Goal: Information Seeking & Learning: Learn about a topic

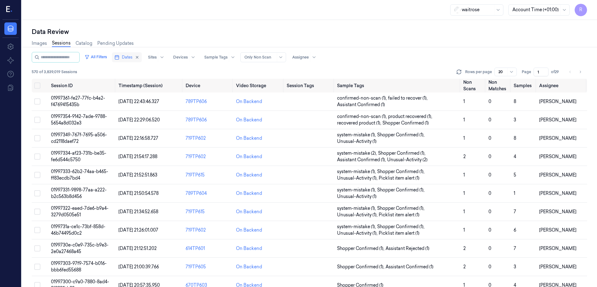
click at [126, 58] on button "Dates" at bounding box center [127, 57] width 30 height 10
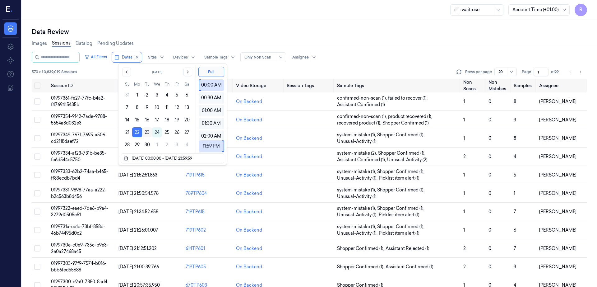
click at [149, 132] on button "23" at bounding box center [147, 132] width 10 height 10
click at [138, 130] on button "22" at bounding box center [137, 132] width 10 height 10
click at [145, 132] on button "23" at bounding box center [147, 132] width 10 height 10
click at [138, 132] on button "22" at bounding box center [137, 132] width 10 height 10
type input "22/09/2025 00:00:00 - 22/09/2025 23:59:59"
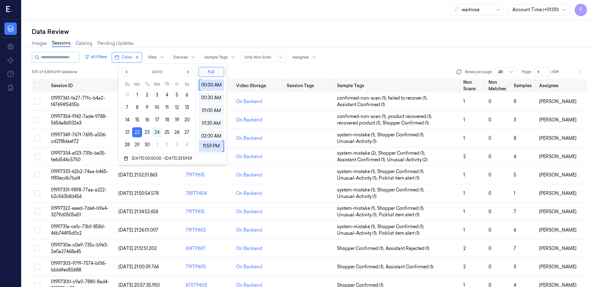
click at [138, 132] on button "22" at bounding box center [137, 132] width 10 height 10
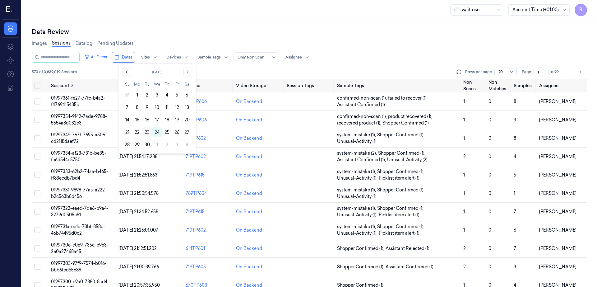
click at [146, 132] on button "23" at bounding box center [147, 132] width 10 height 10
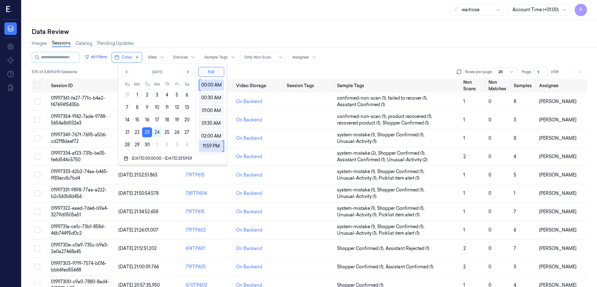
click at [292, 22] on div "Data Review Images Sessions Catalog Pending Updates All Filters Dates Sites Dev…" at bounding box center [309, 153] width 575 height 267
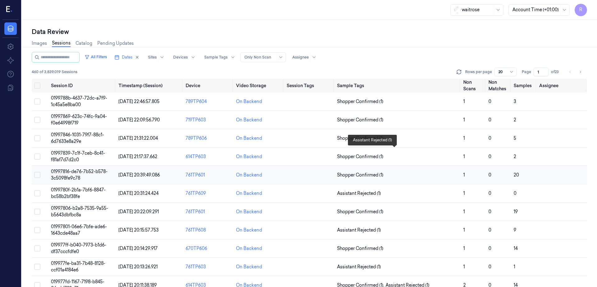
scroll to position [177, 0]
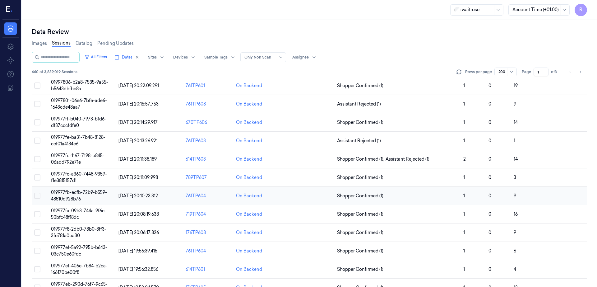
scroll to position [155, 0]
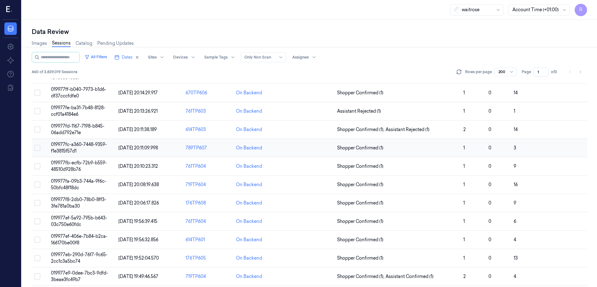
click at [64, 145] on span "019977fc-a360-7448-9359-f1e3815f57d1" at bounding box center [79, 147] width 56 height 12
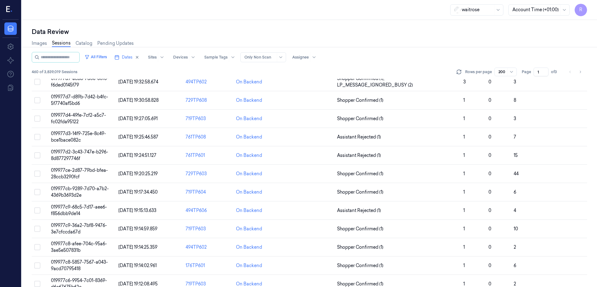
scroll to position [544, 0]
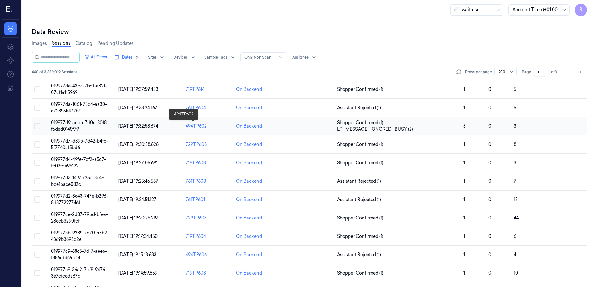
click at [186, 128] on div "494TP602" at bounding box center [208, 126] width 45 height 7
click at [186, 127] on div "494TP602" at bounding box center [208, 126] width 45 height 7
click at [49, 126] on td "019977d9-acbb-7d0e-80f8-f6ded0145f79" at bounding box center [82, 126] width 67 height 18
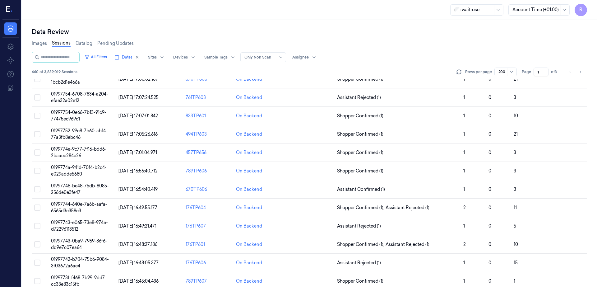
scroll to position [2643, 0]
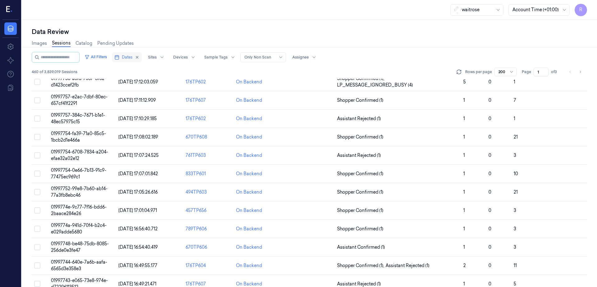
click at [122, 58] on span "Dates" at bounding box center [127, 57] width 11 height 6
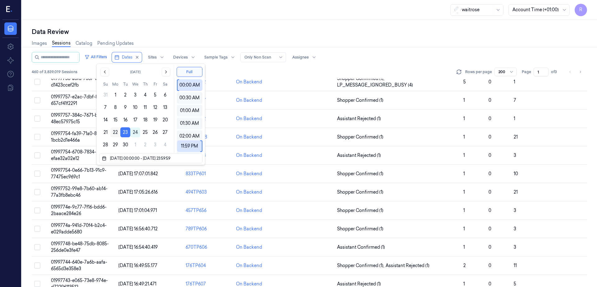
click at [115, 131] on button "22" at bounding box center [115, 132] width 10 height 10
click at [125, 134] on button "23" at bounding box center [125, 132] width 10 height 10
type input "23/09/2025 00:00:00 - 23/09/2025 23:59:59"
click at [126, 132] on button "23" at bounding box center [125, 132] width 10 height 10
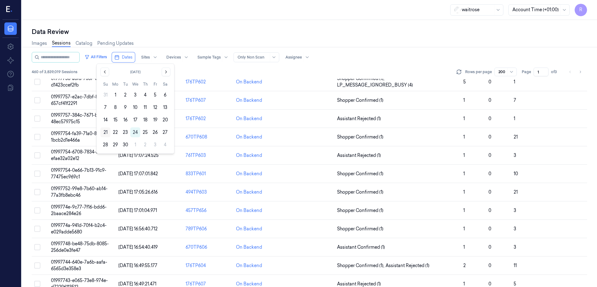
click at [105, 132] on button "21" at bounding box center [105, 132] width 10 height 10
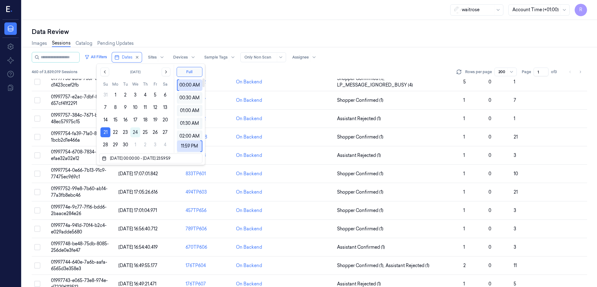
click at [184, 28] on div "Data Review" at bounding box center [309, 31] width 555 height 9
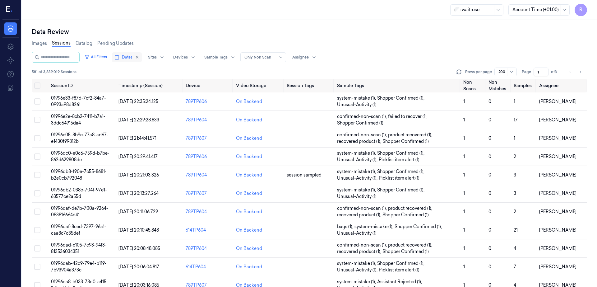
click at [112, 61] on button "Dates" at bounding box center [127, 57] width 30 height 10
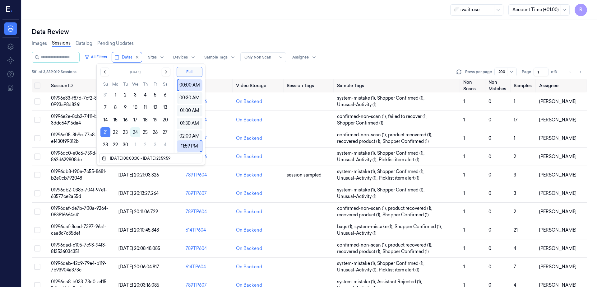
click at [104, 130] on button "21" at bounding box center [105, 132] width 10 height 10
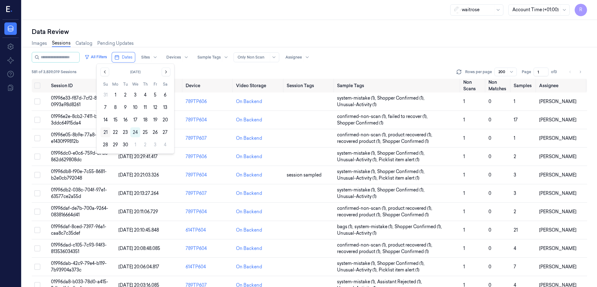
click at [105, 132] on button "21" at bounding box center [105, 132] width 10 height 10
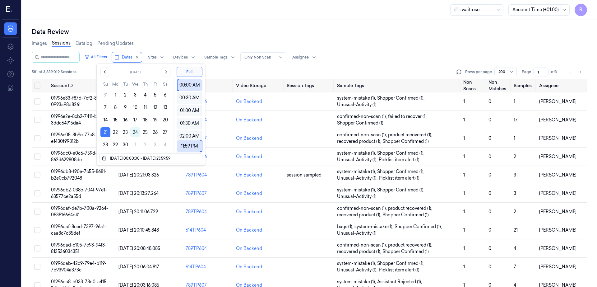
click at [157, 21] on div "Data Review Images Sessions Catalog Pending Updates All Filters Dates Sites Dev…" at bounding box center [309, 153] width 575 height 267
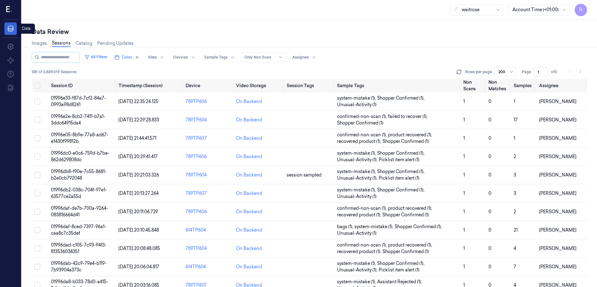
click at [6, 29] on link "Data" at bounding box center [10, 28] width 12 height 12
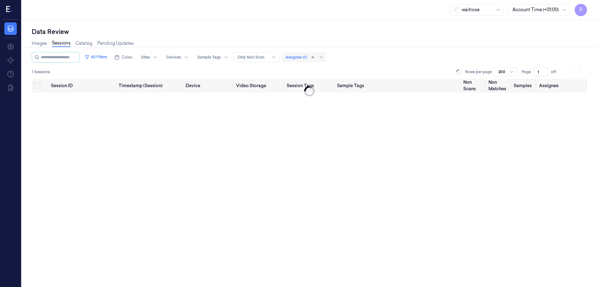
click at [308, 61] on div at bounding box center [316, 57] width 17 height 10
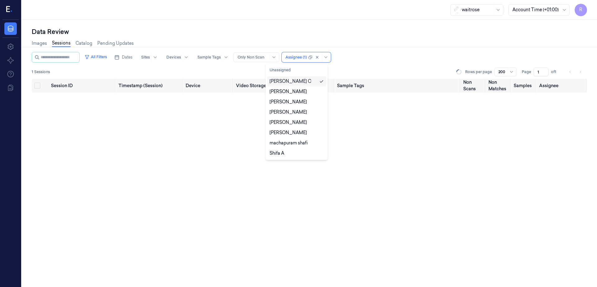
click at [296, 79] on div "Rajasekhar C" at bounding box center [291, 81] width 42 height 7
click at [313, 14] on div "waitrose Account Time (+01:00) R" at bounding box center [309, 10] width 575 height 20
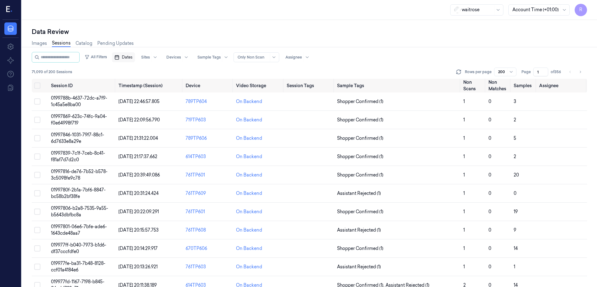
click at [122, 59] on span "Dates" at bounding box center [127, 57] width 11 height 6
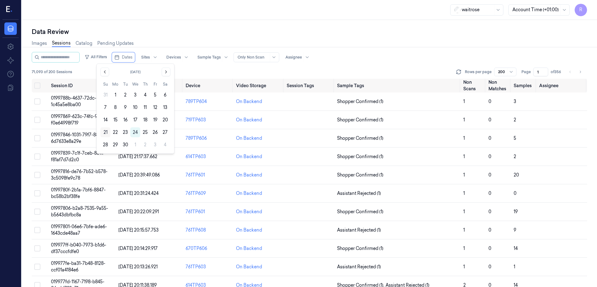
click at [104, 132] on button "21" at bounding box center [105, 132] width 10 height 10
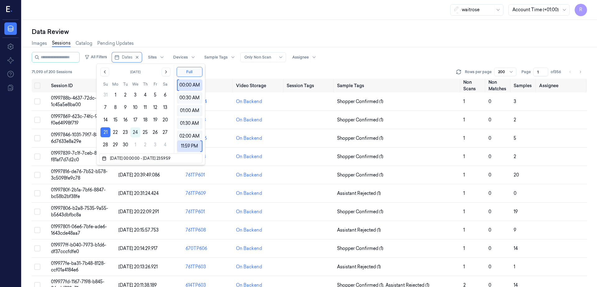
click at [157, 10] on div "waitrose Account Time (+01:00) R" at bounding box center [309, 10] width 575 height 20
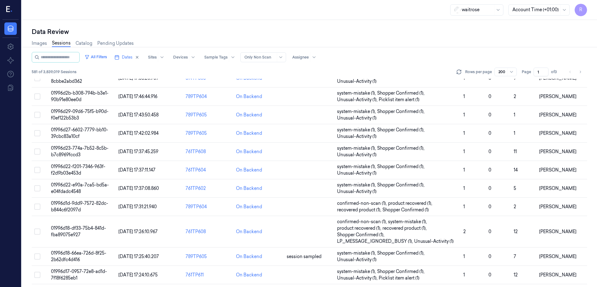
scroll to position [855, 0]
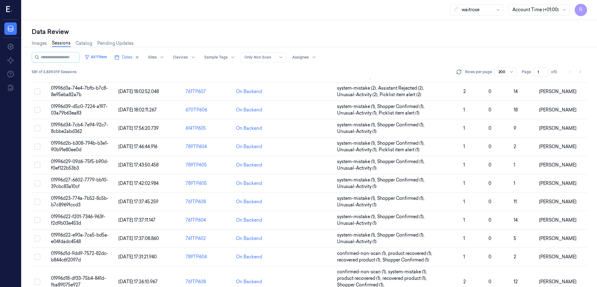
click at [424, 59] on div "All Filters Dates Sites Devices Sample Tags Alert Type Only Non Scan Assignee" at bounding box center [309, 57] width 555 height 11
click at [542, 10] on div at bounding box center [535, 10] width 47 height 7
click at [534, 25] on div "Account Time (+01:00)" at bounding box center [535, 23] width 46 height 7
click at [418, 44] on div "Images Sessions Catalog Pending Updates" at bounding box center [309, 44] width 555 height 16
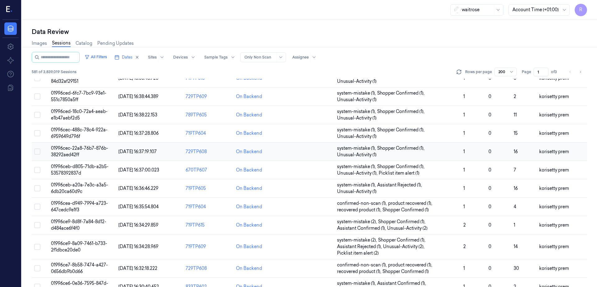
scroll to position [2138, 0]
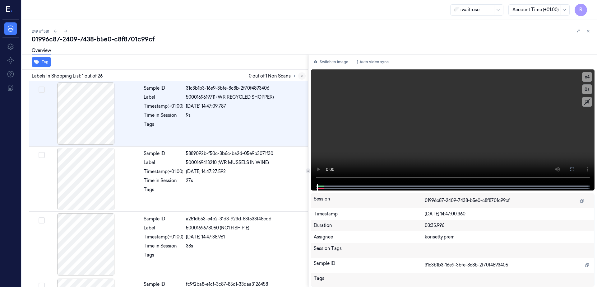
click at [306, 76] on button at bounding box center [301, 75] width 7 height 7
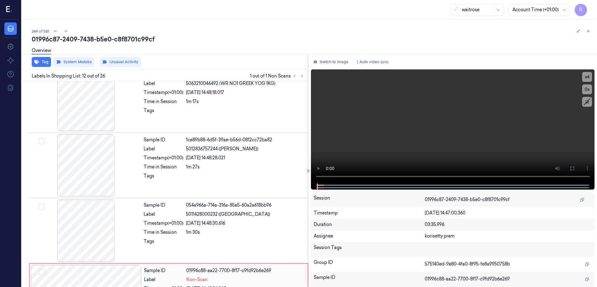
scroll to position [648, 0]
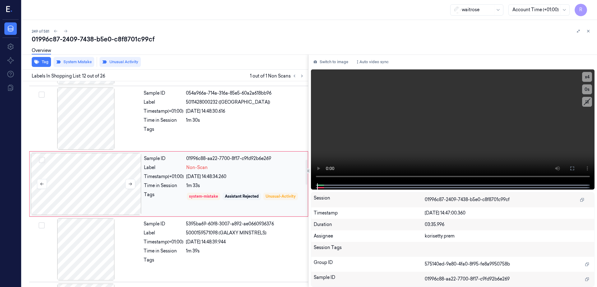
click at [114, 192] on div at bounding box center [86, 184] width 111 height 62
click at [129, 184] on icon at bounding box center [130, 184] width 4 height 4
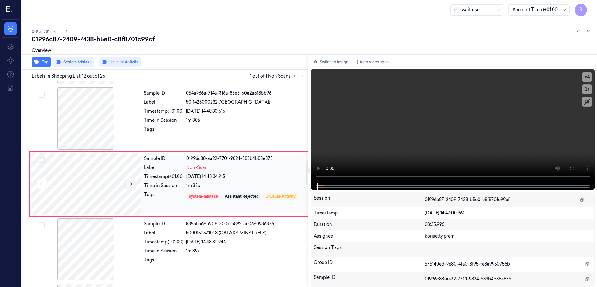
click at [129, 184] on icon at bounding box center [130, 184] width 4 height 4
click at [129, 182] on icon at bounding box center [130, 184] width 4 height 4
click at [129, 184] on icon at bounding box center [130, 184] width 3 height 3
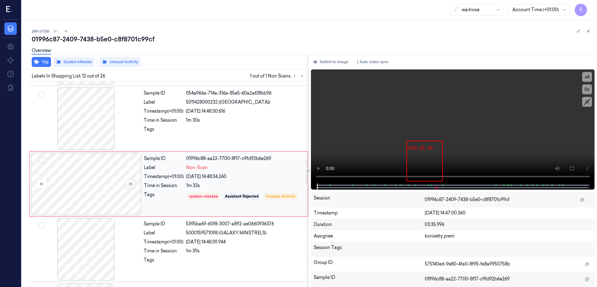
click at [129, 184] on icon at bounding box center [130, 184] width 3 height 3
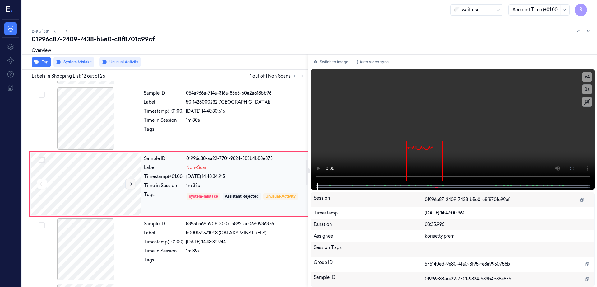
click at [129, 184] on icon at bounding box center [130, 184] width 3 height 3
click at [130, 182] on icon at bounding box center [130, 184] width 4 height 4
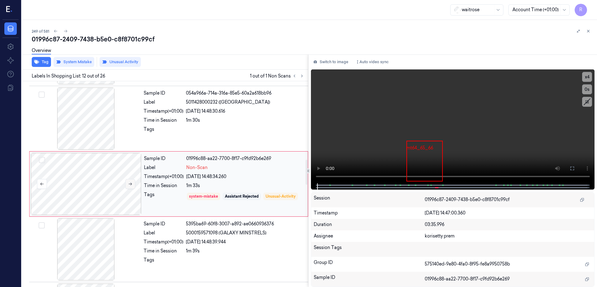
click at [130, 182] on icon at bounding box center [130, 184] width 4 height 4
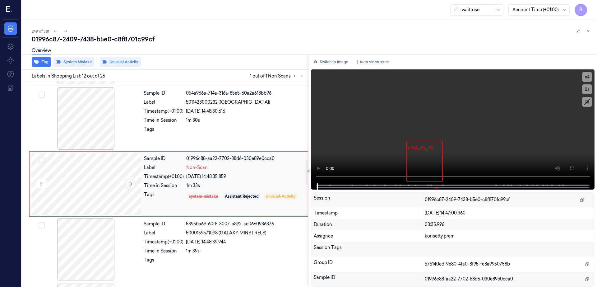
click at [130, 182] on icon at bounding box center [130, 184] width 4 height 4
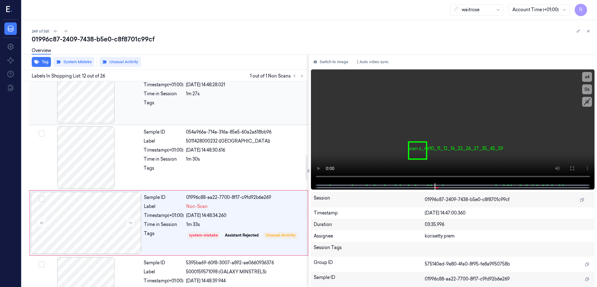
click at [101, 95] on div at bounding box center [85, 92] width 111 height 62
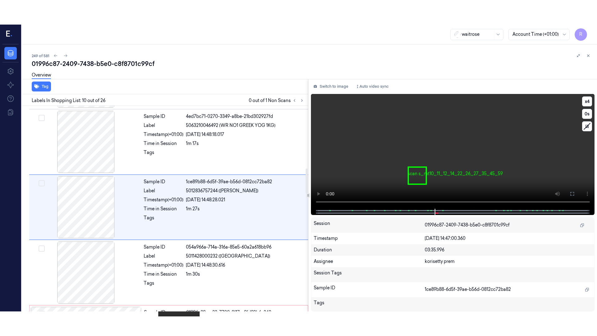
scroll to position [517, 0]
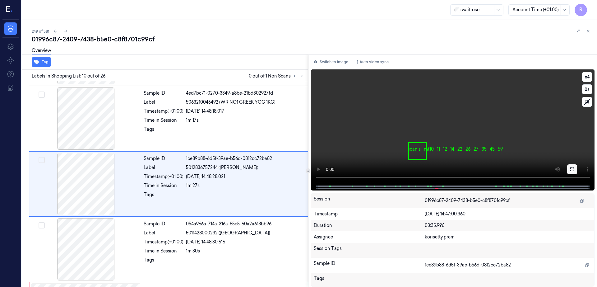
click at [577, 170] on button at bounding box center [572, 169] width 10 height 10
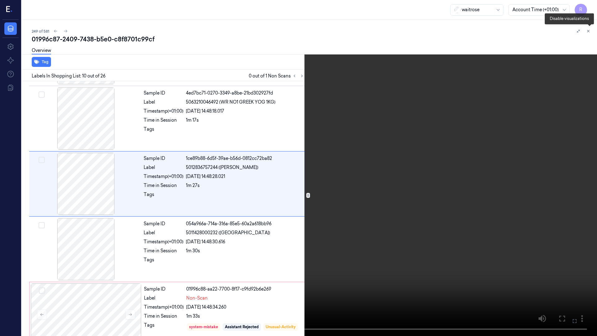
click at [589, 34] on icon at bounding box center [589, 32] width 9 height 9
click at [69, 251] on video at bounding box center [298, 168] width 597 height 336
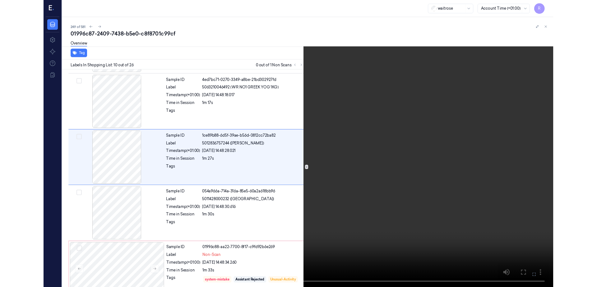
scroll to position [493, 0]
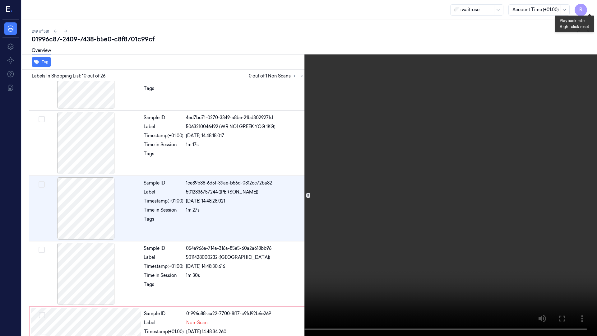
click at [589, 8] on button "x 4" at bounding box center [590, 7] width 10 height 10
click at [590, 6] on button "x 1" at bounding box center [590, 7] width 10 height 10
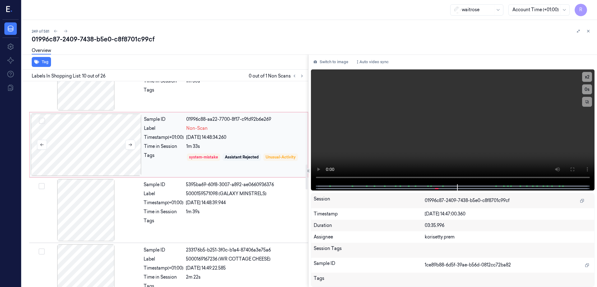
click at [75, 163] on div at bounding box center [86, 144] width 111 height 62
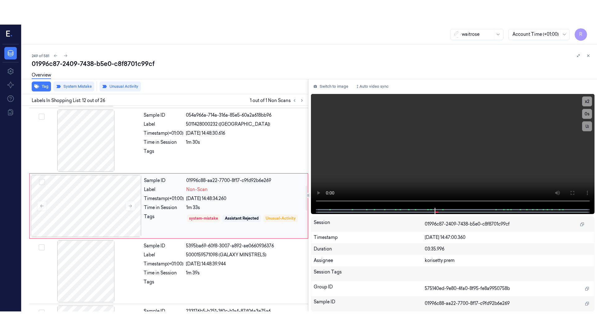
scroll to position [648, 0]
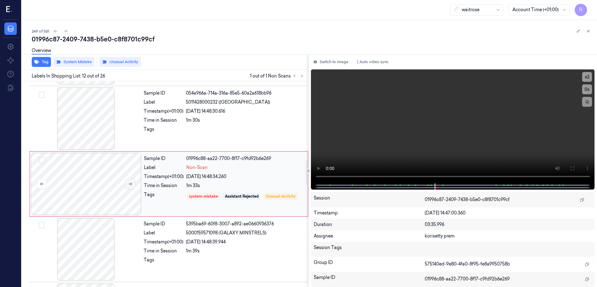
click at [132, 185] on icon at bounding box center [130, 184] width 4 height 4
click at [575, 170] on icon at bounding box center [572, 168] width 5 height 5
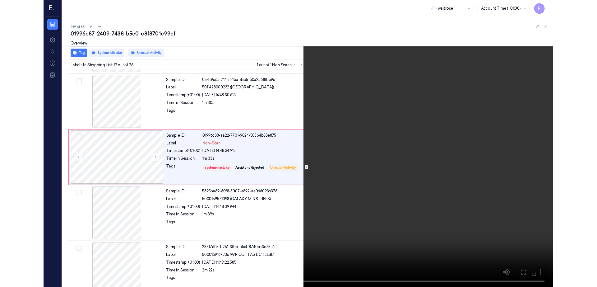
scroll to position [623, 0]
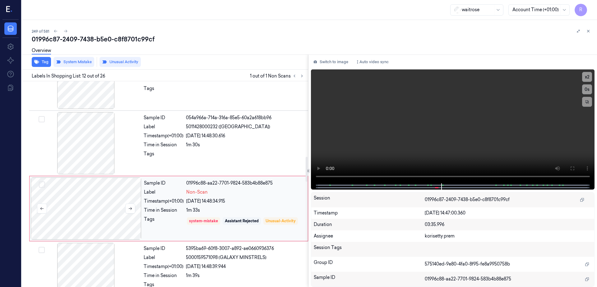
click at [76, 217] on div at bounding box center [86, 208] width 111 height 62
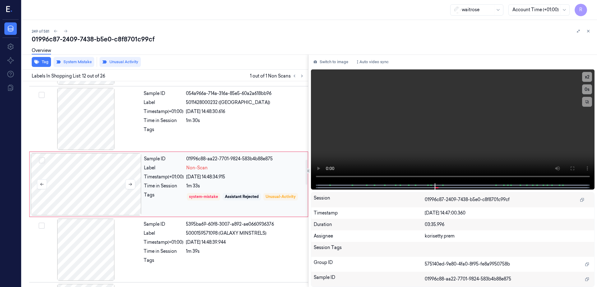
scroll to position [648, 0]
click at [130, 185] on icon at bounding box center [130, 184] width 4 height 4
click at [43, 182] on icon at bounding box center [42, 184] width 4 height 4
click at [132, 183] on icon at bounding box center [130, 184] width 4 height 4
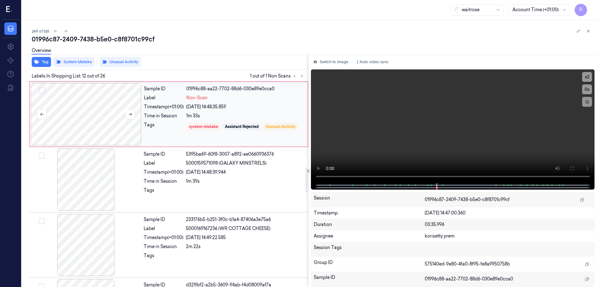
scroll to position [726, 0]
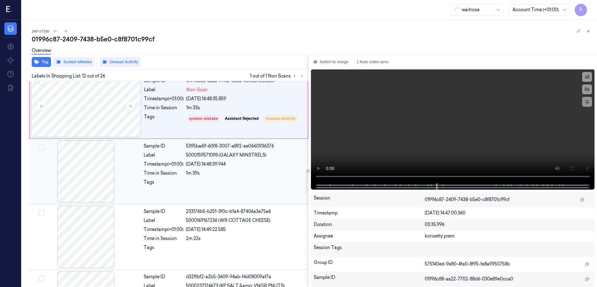
click at [86, 183] on div at bounding box center [85, 171] width 111 height 62
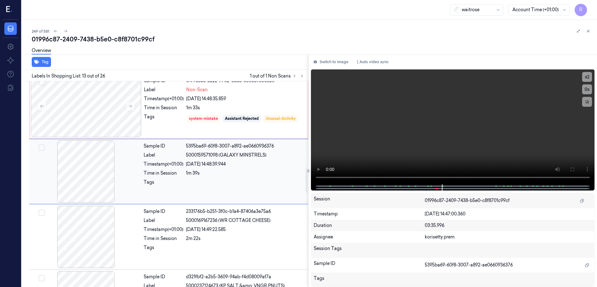
scroll to position [713, 0]
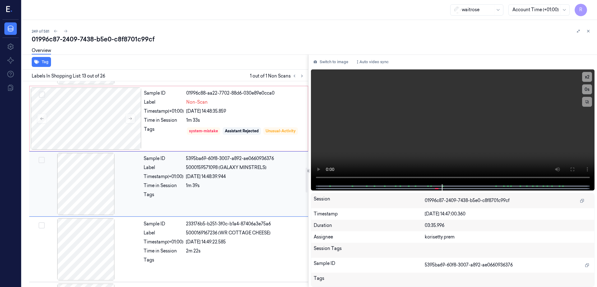
click at [90, 193] on div at bounding box center [85, 184] width 111 height 62
click at [84, 263] on div at bounding box center [85, 249] width 111 height 62
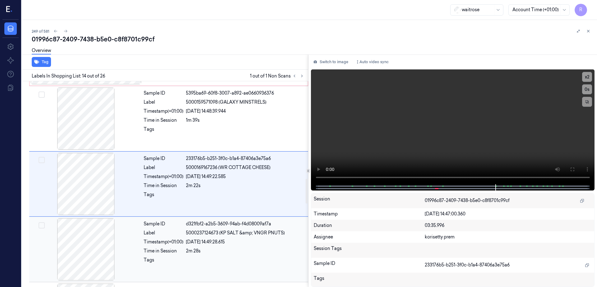
scroll to position [817, 0]
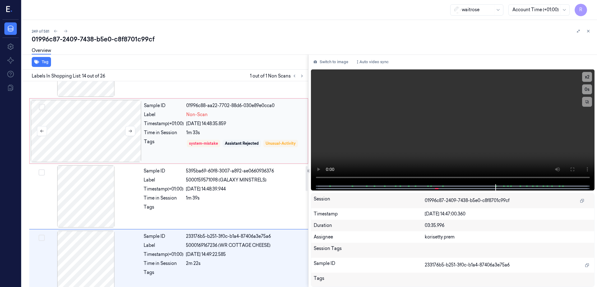
click at [79, 143] on div at bounding box center [86, 131] width 111 height 62
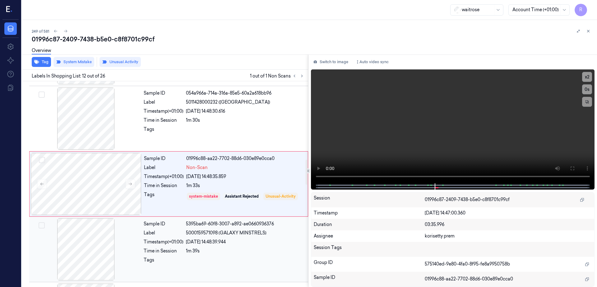
click at [87, 259] on div at bounding box center [85, 249] width 111 height 62
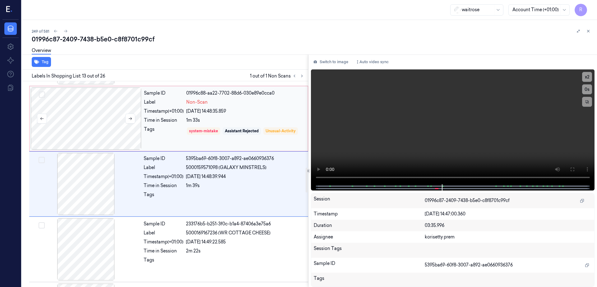
click at [97, 130] on div at bounding box center [86, 118] width 111 height 62
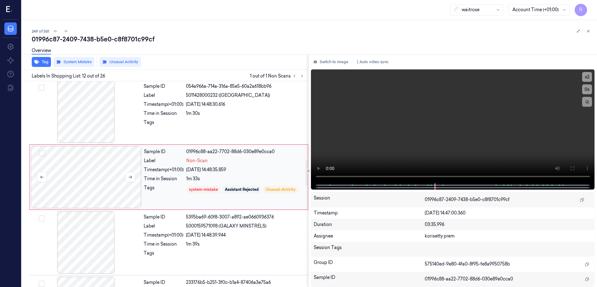
scroll to position [648, 0]
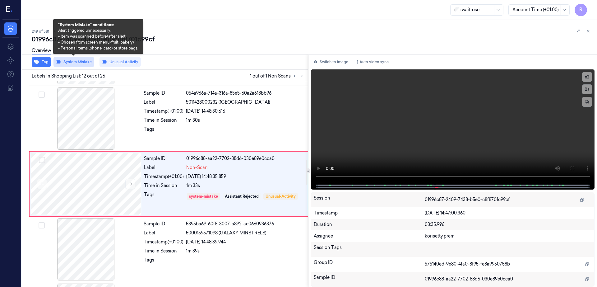
click at [82, 63] on button "System Mistake" at bounding box center [73, 62] width 41 height 10
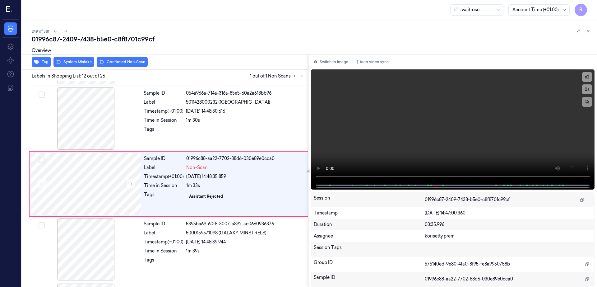
click at [132, 60] on button "Confirmed Non-Scan" at bounding box center [122, 62] width 51 height 10
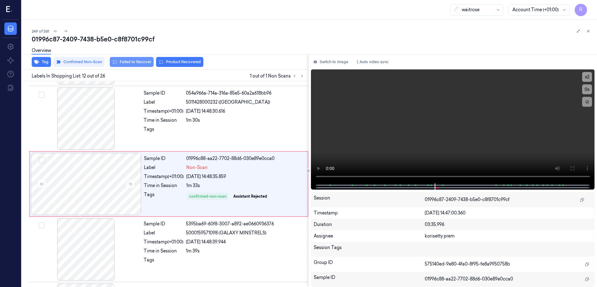
click at [133, 64] on button "Failed to Recover" at bounding box center [132, 62] width 44 height 10
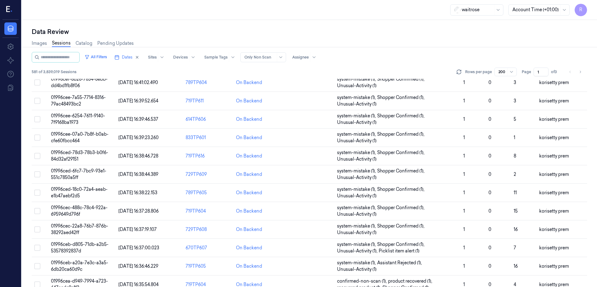
scroll to position [1749, 0]
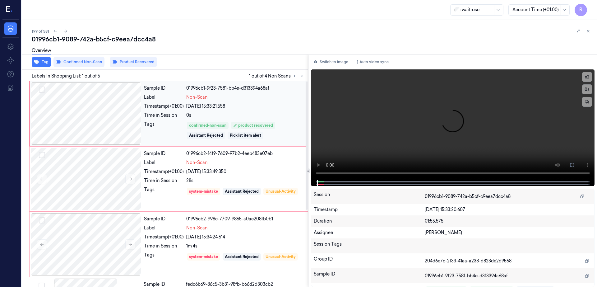
click at [86, 132] on div at bounding box center [86, 113] width 111 height 62
click at [577, 166] on button at bounding box center [572, 165] width 10 height 10
click at [101, 113] on div at bounding box center [86, 113] width 111 height 62
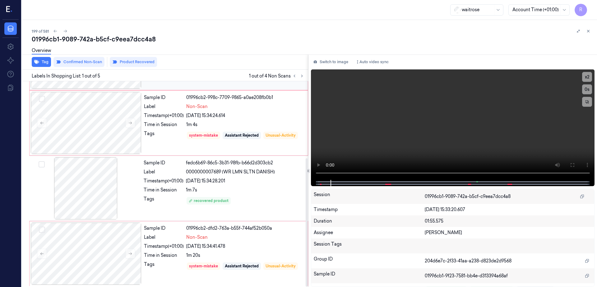
scroll to position [123, 0]
click at [95, 196] on div at bounding box center [85, 186] width 111 height 62
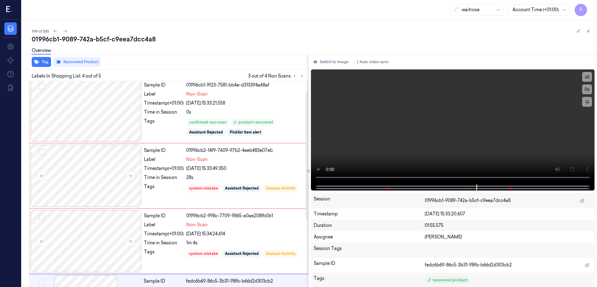
scroll to position [0, 0]
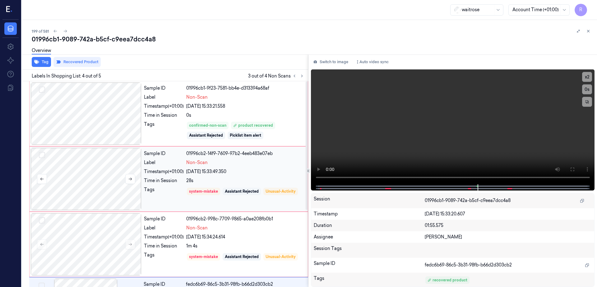
click at [95, 184] on div at bounding box center [86, 179] width 111 height 62
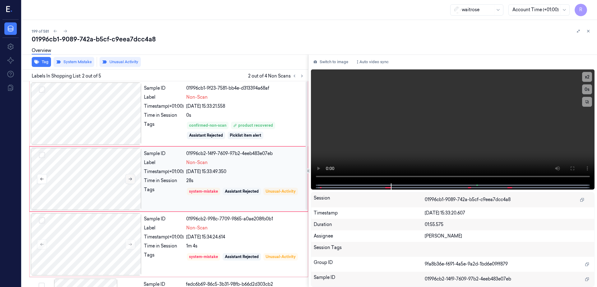
click at [129, 179] on icon at bounding box center [130, 179] width 4 height 4
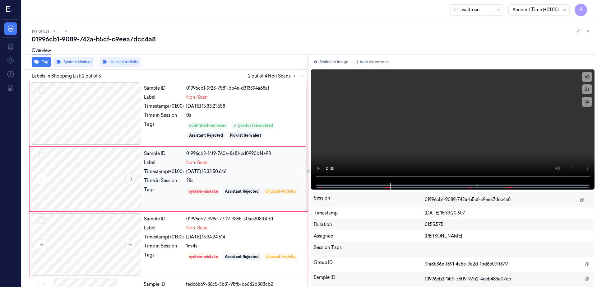
click at [129, 179] on icon at bounding box center [130, 179] width 4 height 4
click at [110, 169] on div at bounding box center [86, 179] width 111 height 62
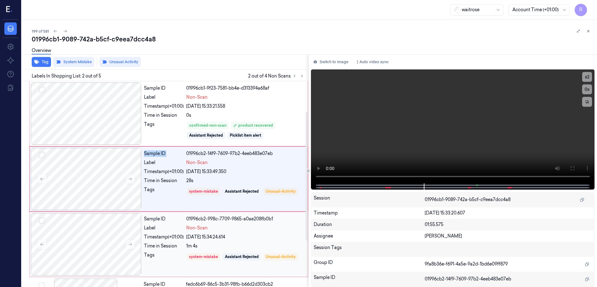
scroll to position [123, 0]
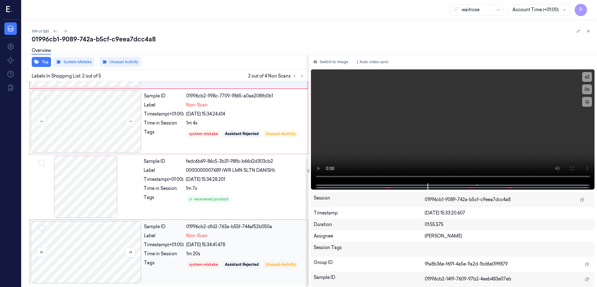
click at [73, 249] on div at bounding box center [86, 252] width 111 height 62
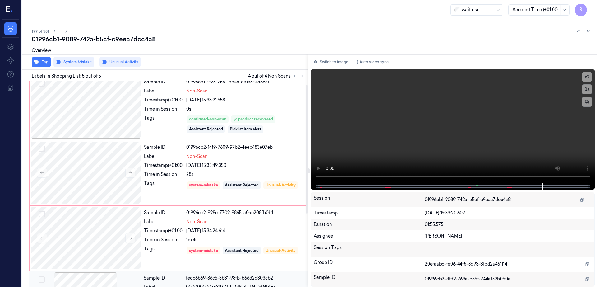
scroll to position [0, 0]
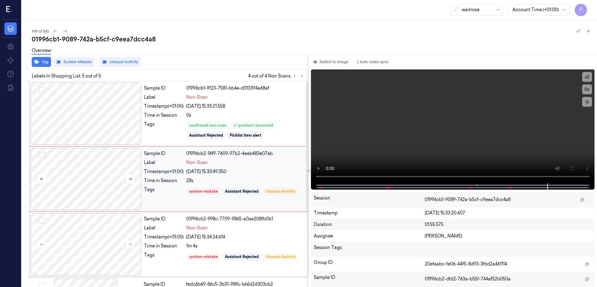
click at [97, 192] on div at bounding box center [86, 179] width 111 height 62
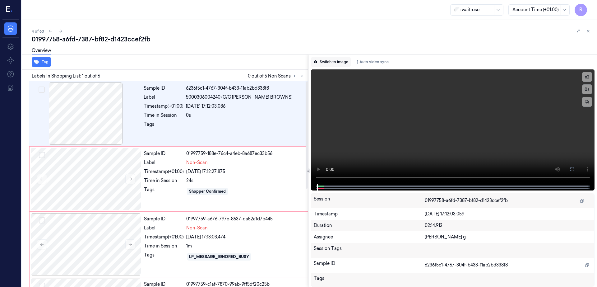
click at [343, 63] on button "Switch to image" at bounding box center [331, 62] width 40 height 10
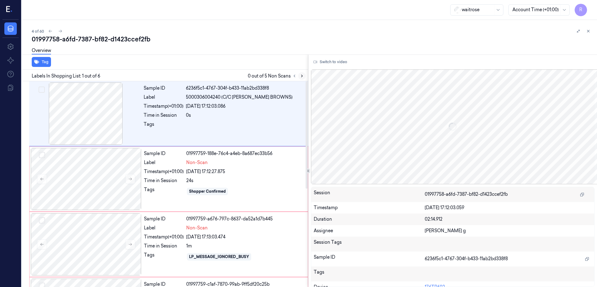
click at [304, 75] on icon at bounding box center [302, 76] width 4 height 4
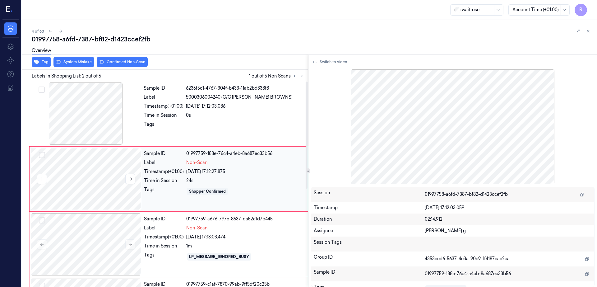
click at [88, 178] on div at bounding box center [86, 179] width 111 height 62
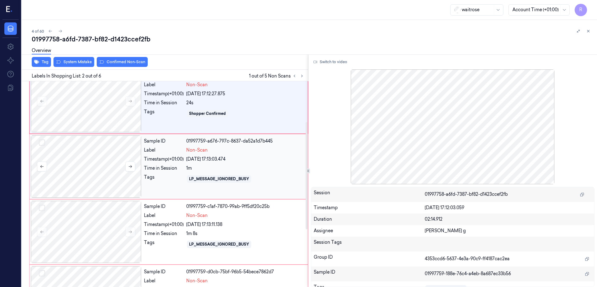
click at [85, 162] on div at bounding box center [86, 166] width 111 height 62
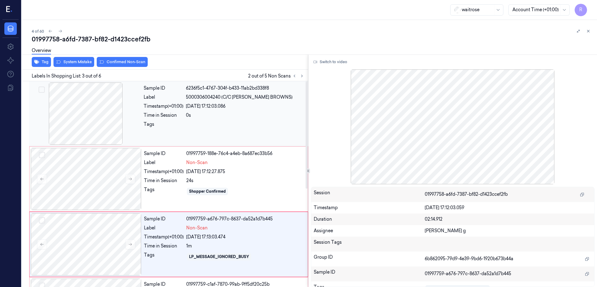
click at [79, 114] on div at bounding box center [85, 113] width 111 height 62
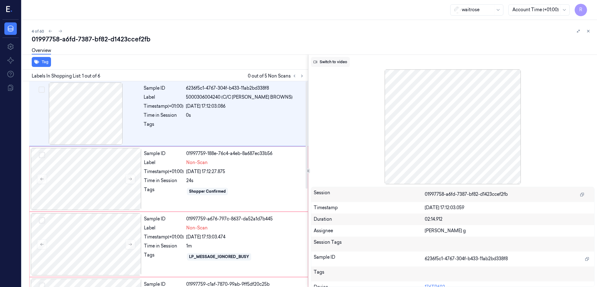
click at [344, 62] on button "Switch to video" at bounding box center [330, 62] width 39 height 10
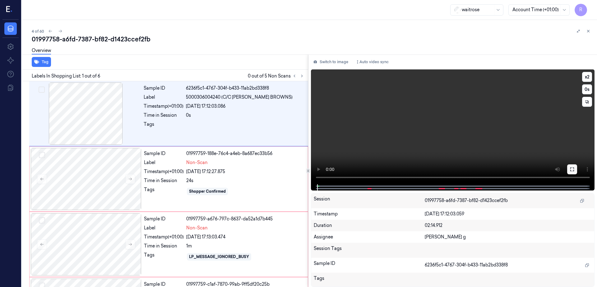
click at [577, 171] on button at bounding box center [572, 169] width 10 height 10
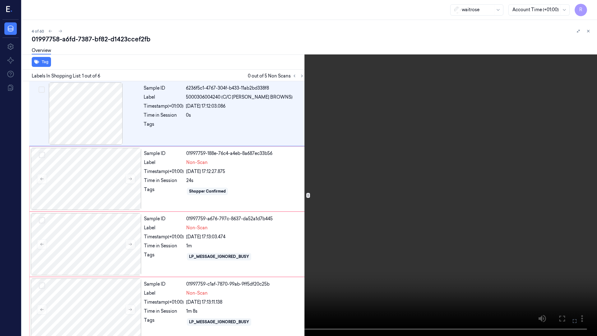
click at [225, 209] on video at bounding box center [298, 168] width 597 height 336
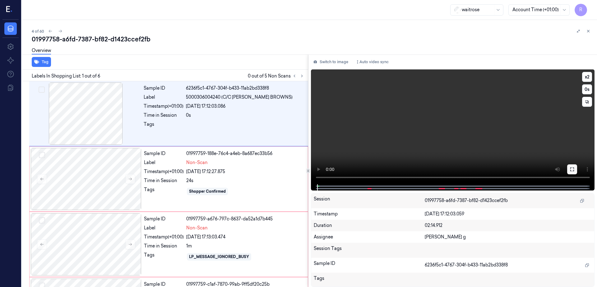
click at [577, 172] on button at bounding box center [572, 169] width 10 height 10
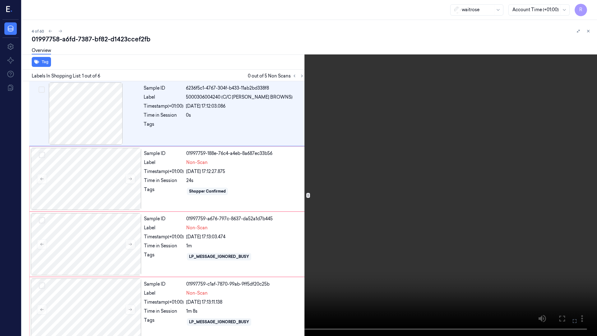
click at [229, 201] on video at bounding box center [298, 168] width 597 height 336
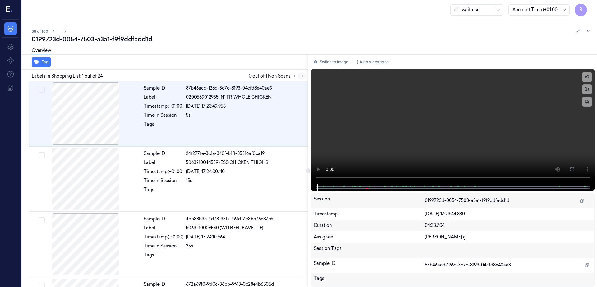
click at [304, 75] on icon at bounding box center [302, 76] width 4 height 4
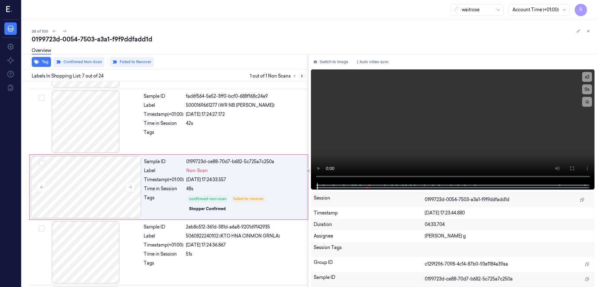
scroll to position [322, 0]
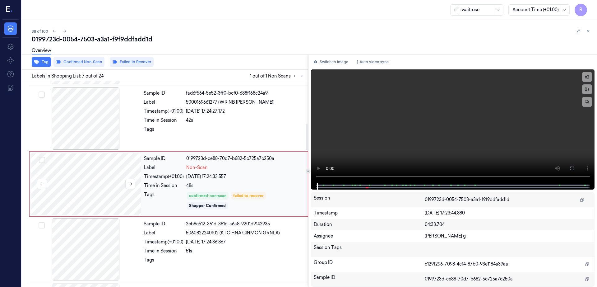
click at [114, 188] on div at bounding box center [86, 184] width 111 height 62
click at [130, 187] on button at bounding box center [130, 184] width 10 height 10
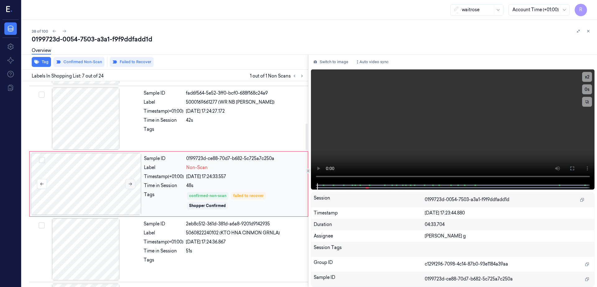
click at [130, 187] on button at bounding box center [130, 184] width 10 height 10
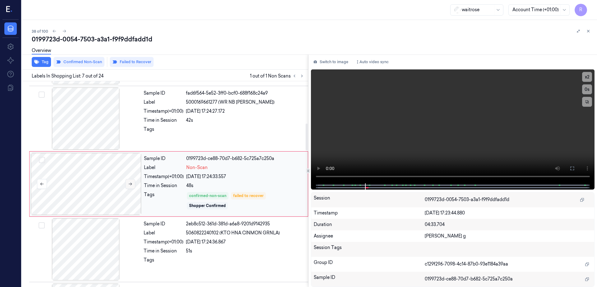
click at [130, 187] on button at bounding box center [130, 184] width 10 height 10
click at [94, 129] on div at bounding box center [85, 118] width 111 height 62
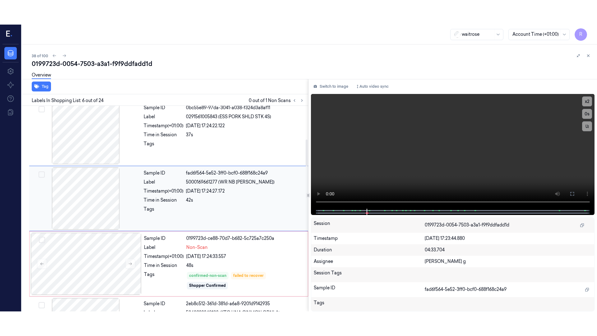
scroll to position [256, 0]
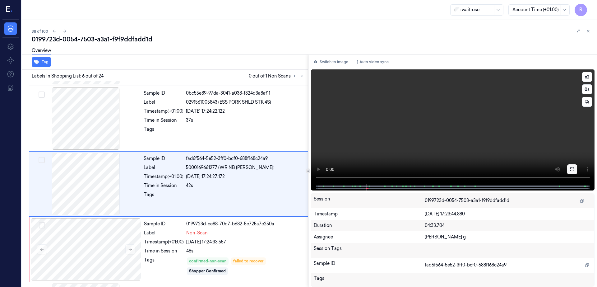
click at [574, 170] on icon at bounding box center [572, 169] width 4 height 4
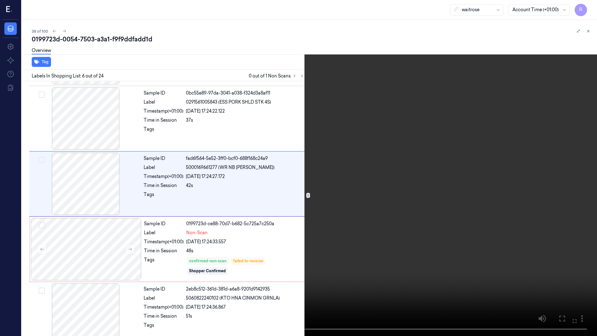
click at [304, 200] on video at bounding box center [298, 168] width 597 height 336
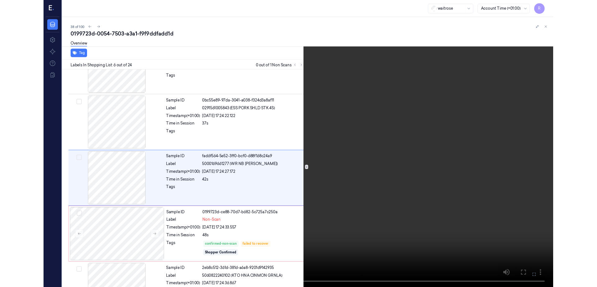
scroll to position [232, 0]
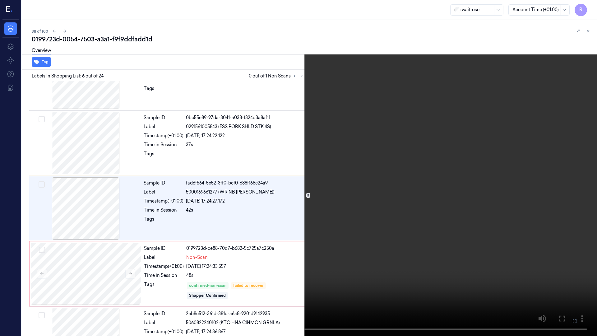
click at [304, 200] on video at bounding box center [298, 168] width 597 height 336
click at [589, 6] on button "x 2" at bounding box center [590, 7] width 10 height 10
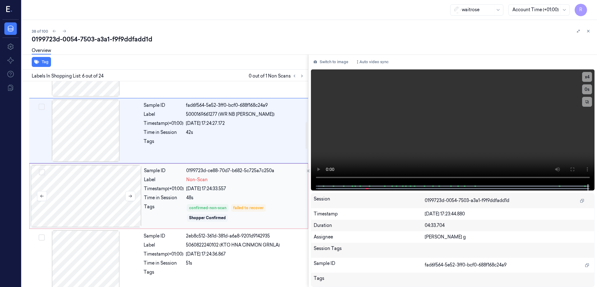
click at [109, 199] on div at bounding box center [86, 196] width 111 height 62
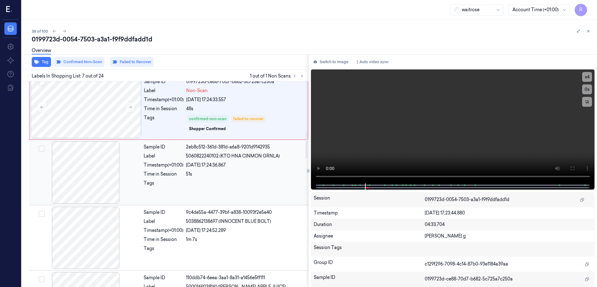
scroll to position [399, 0]
